Goal: Task Accomplishment & Management: Manage account settings

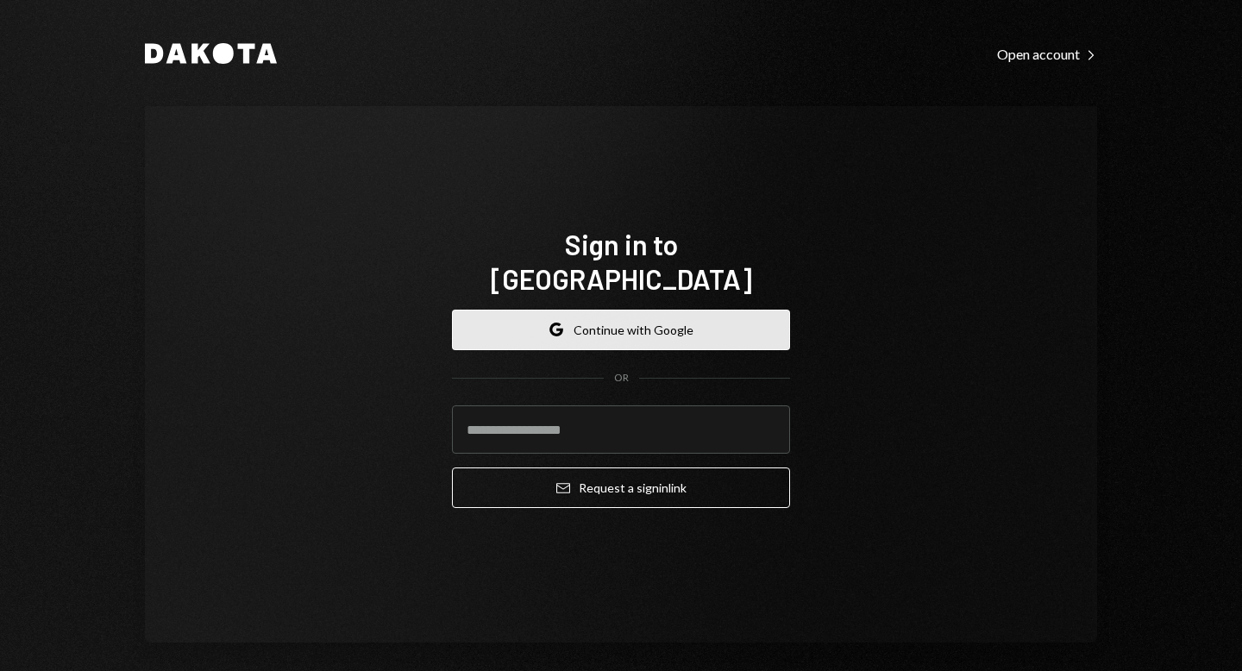
click at [600, 310] on button "Google Continue with Google" at bounding box center [621, 330] width 338 height 41
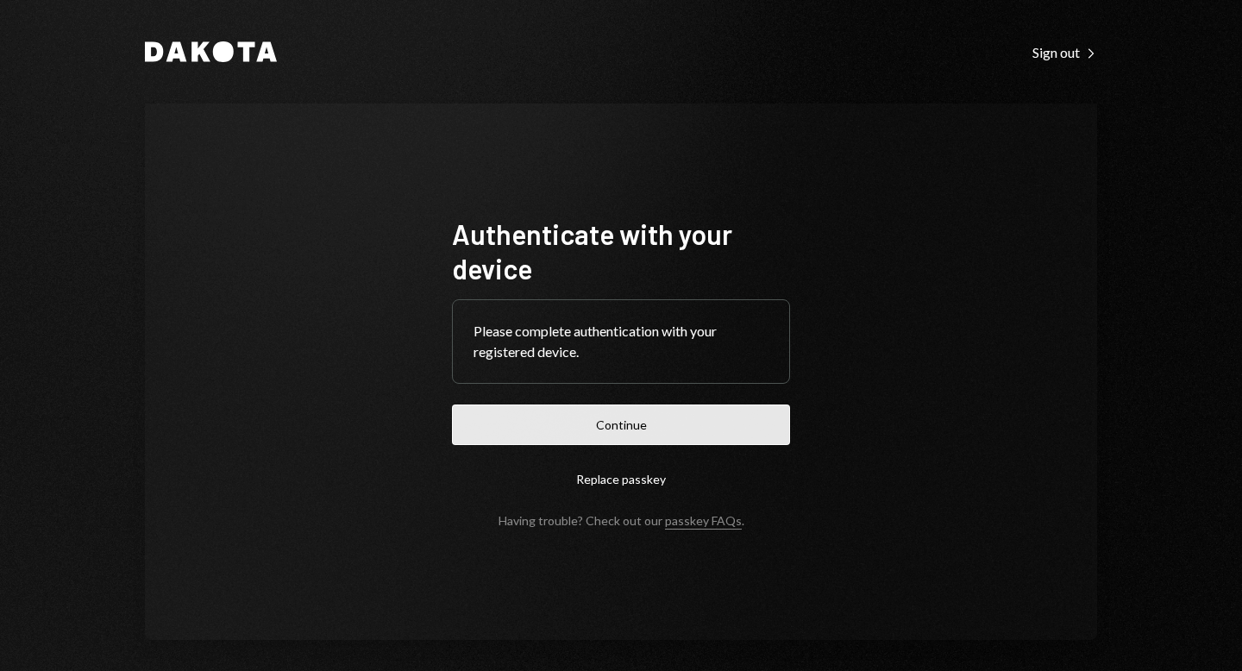
click at [618, 433] on button "Continue" at bounding box center [621, 425] width 338 height 41
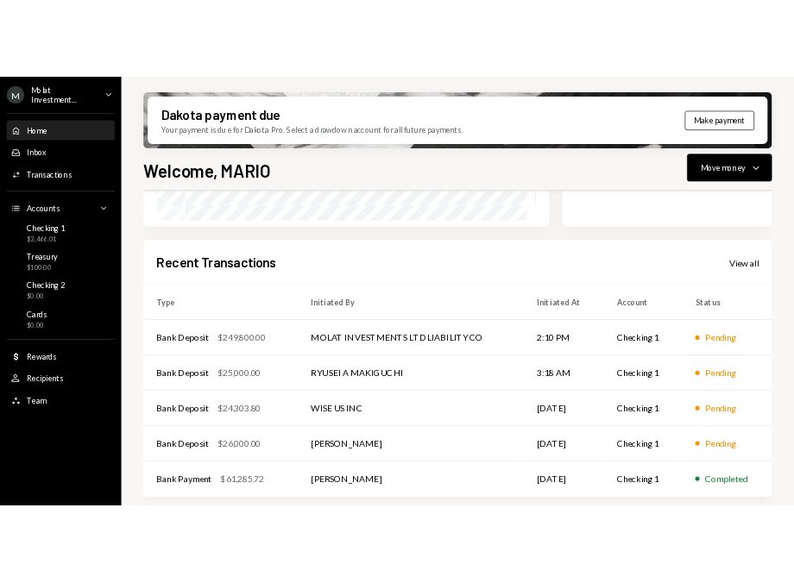
scroll to position [368, 0]
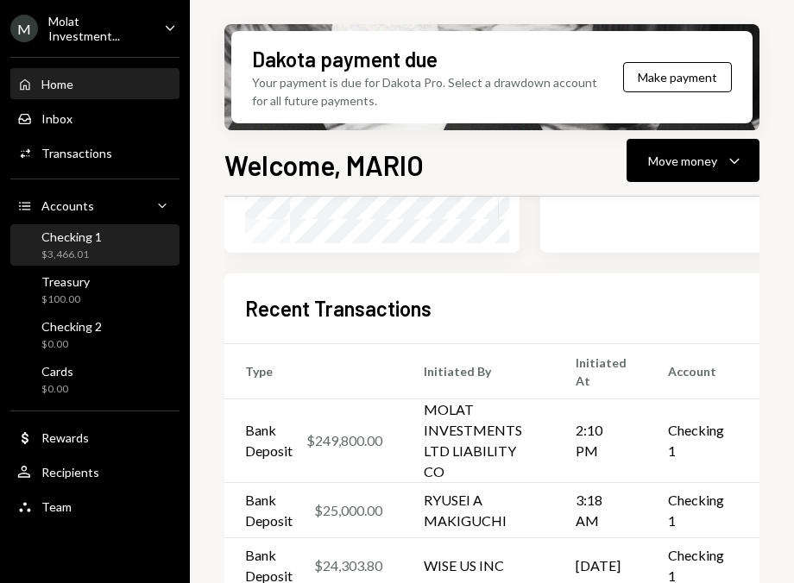
click at [86, 258] on div "$3,466.01" at bounding box center [71, 255] width 60 height 15
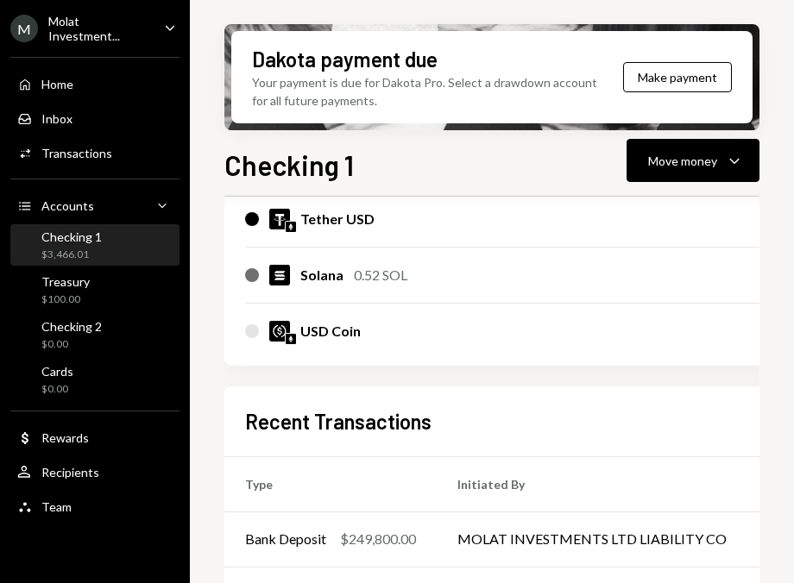
scroll to position [427, 0]
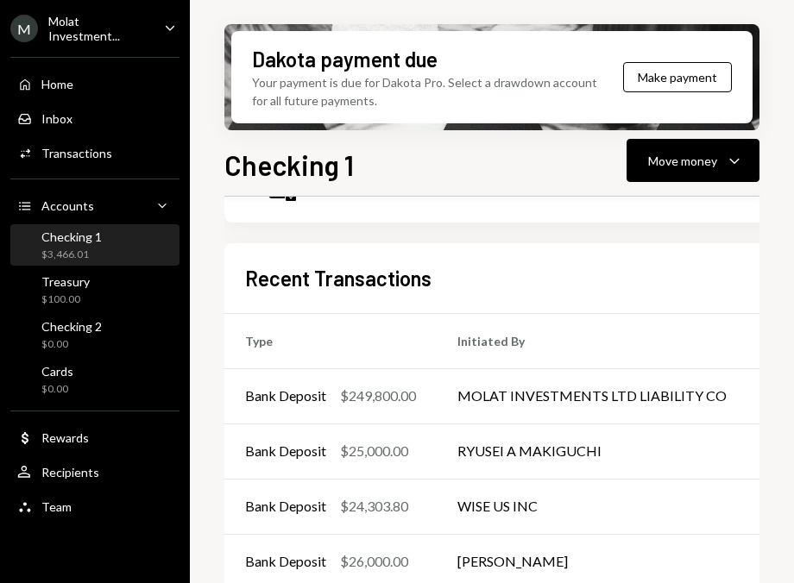
scroll to position [427, 0]
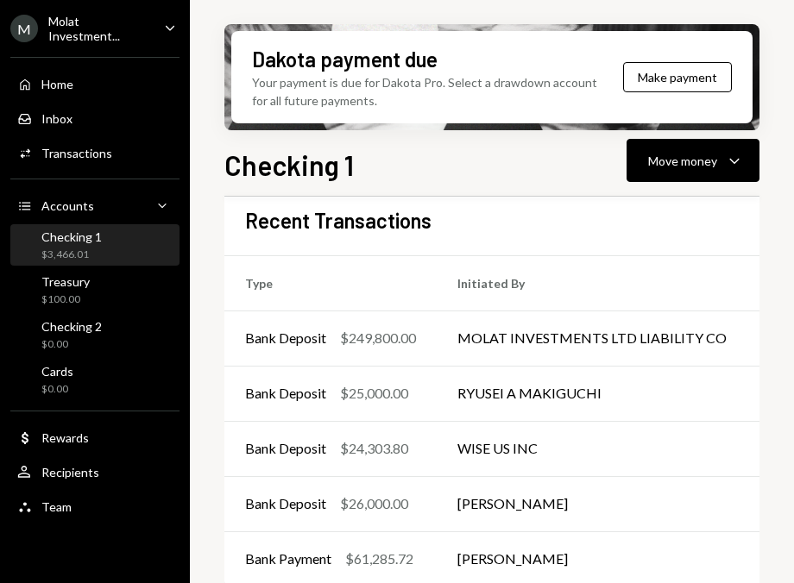
click at [85, 28] on div "Molat Investment..." at bounding box center [99, 28] width 102 height 29
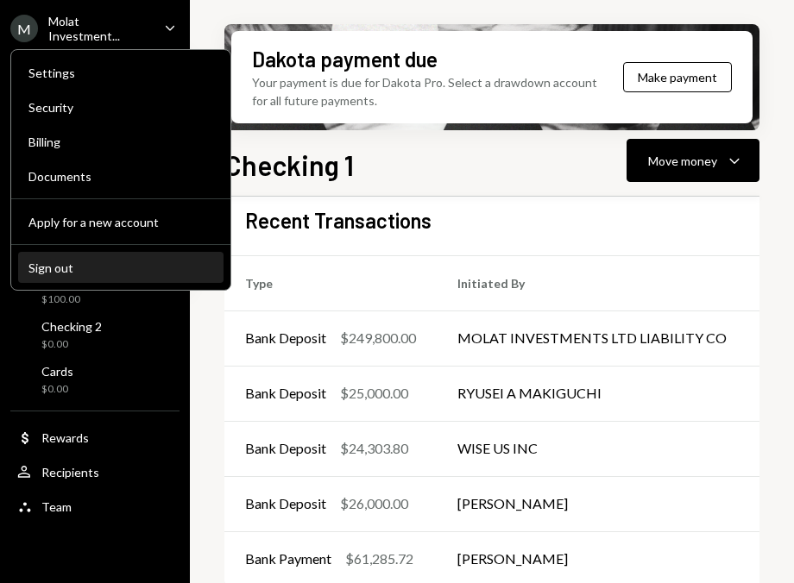
click at [55, 262] on div "Sign out" at bounding box center [120, 268] width 185 height 15
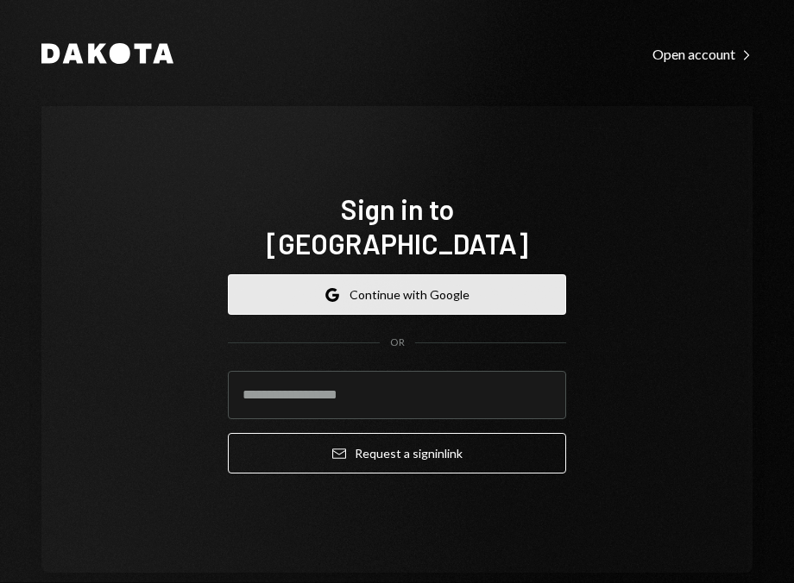
click at [346, 285] on button "Google Continue with Google" at bounding box center [397, 294] width 338 height 41
